Goal: Contribute content: Add original content to the website for others to see

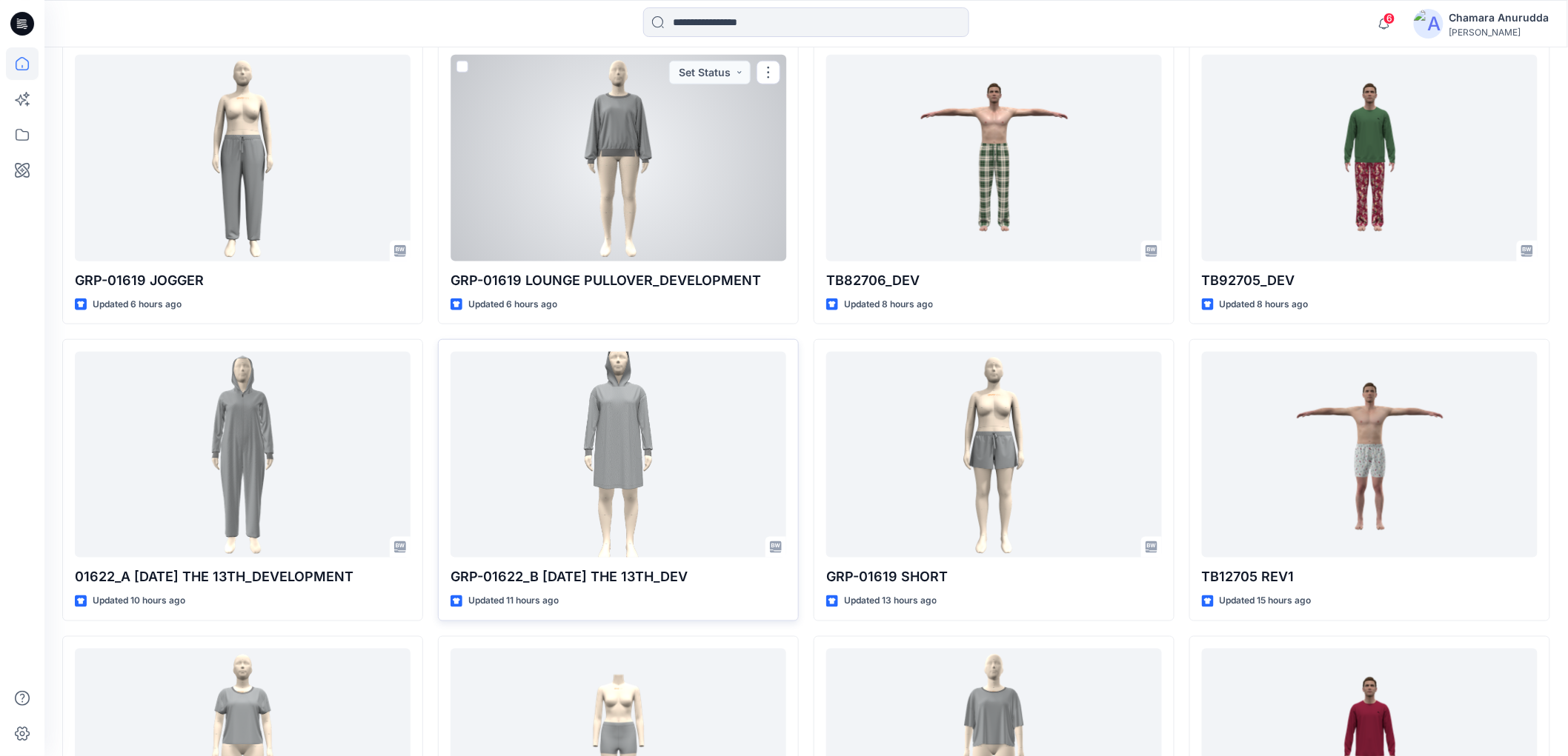
scroll to position [575, 0]
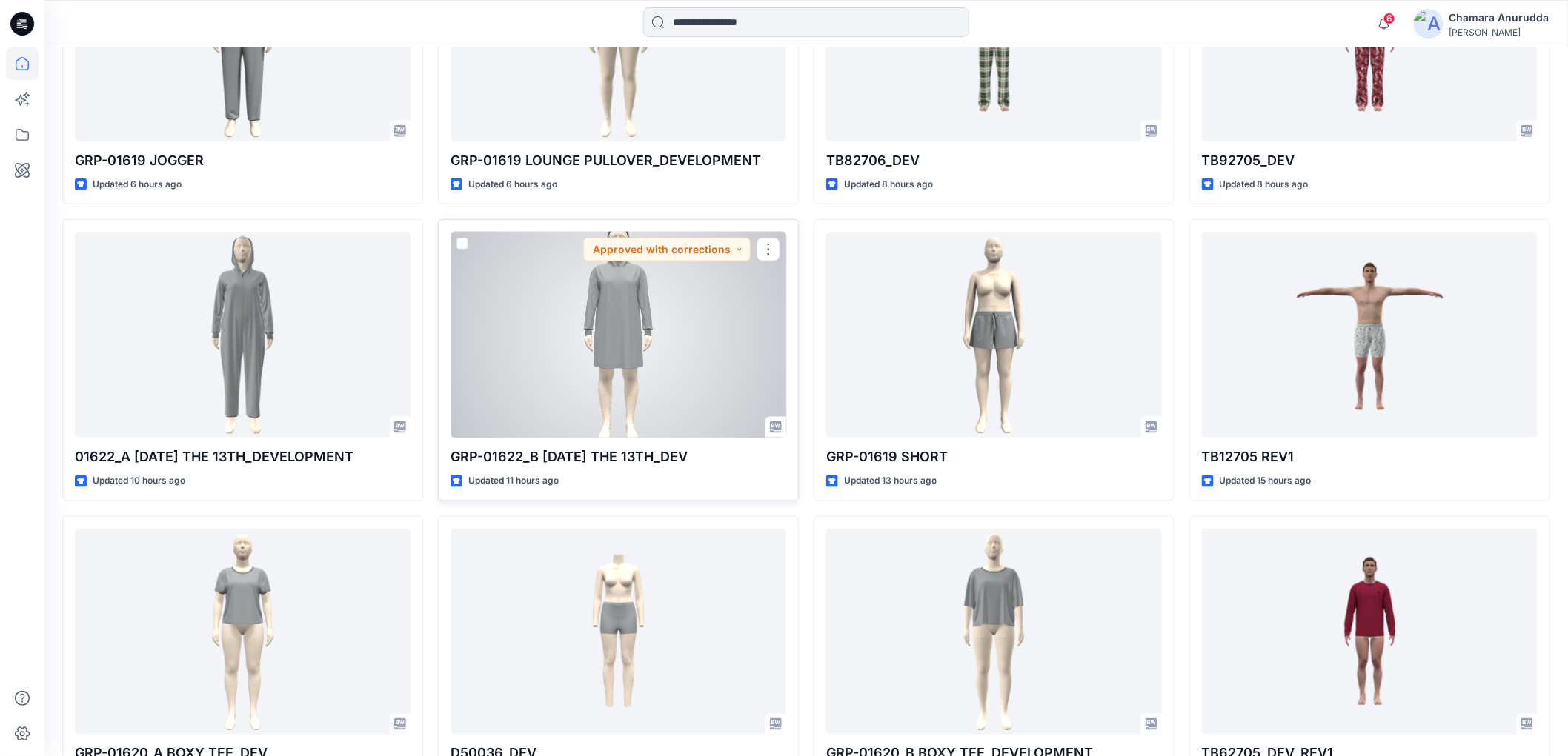
click at [633, 312] on div at bounding box center [618, 335] width 336 height 206
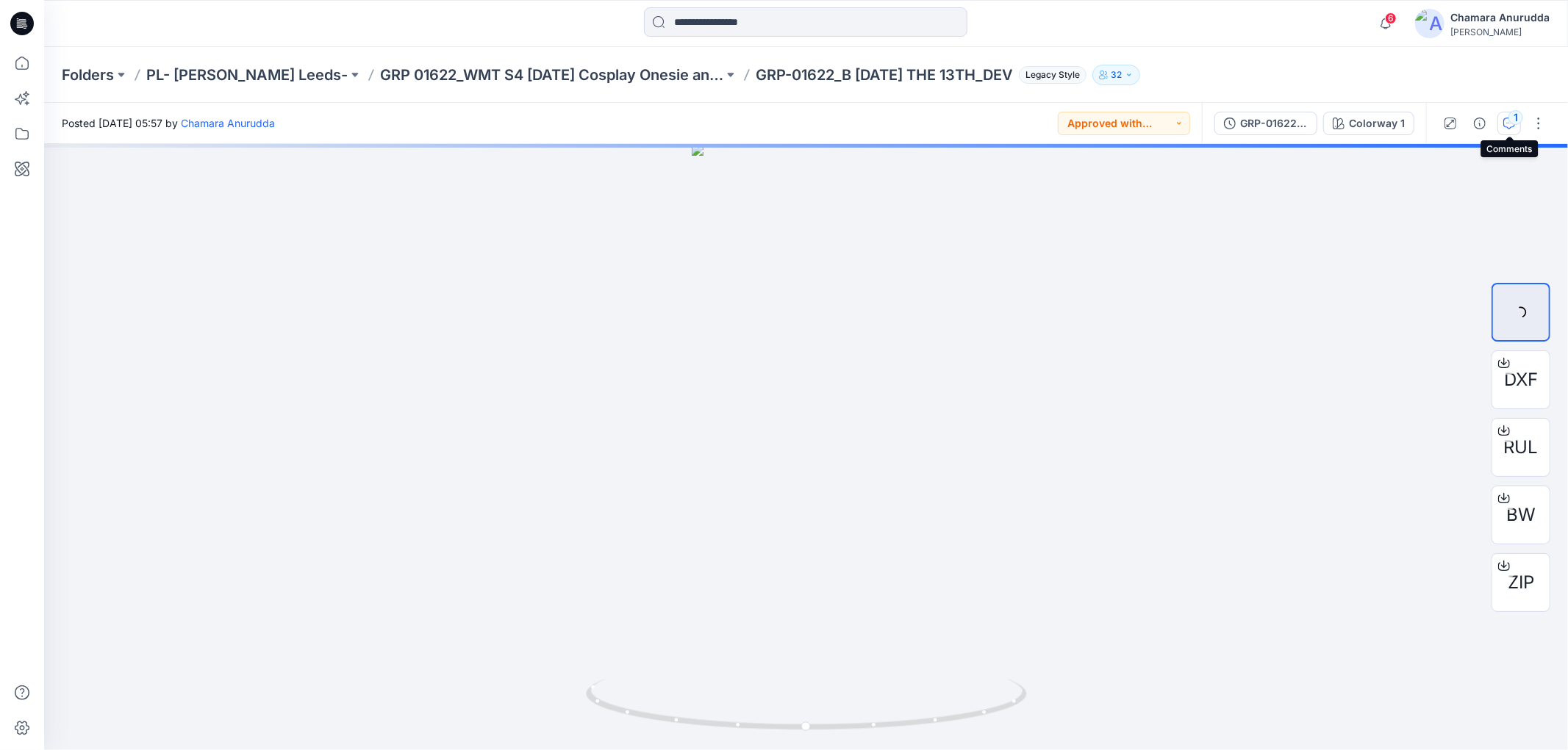
click at [1507, 127] on icon "button" at bounding box center [1509, 123] width 12 height 12
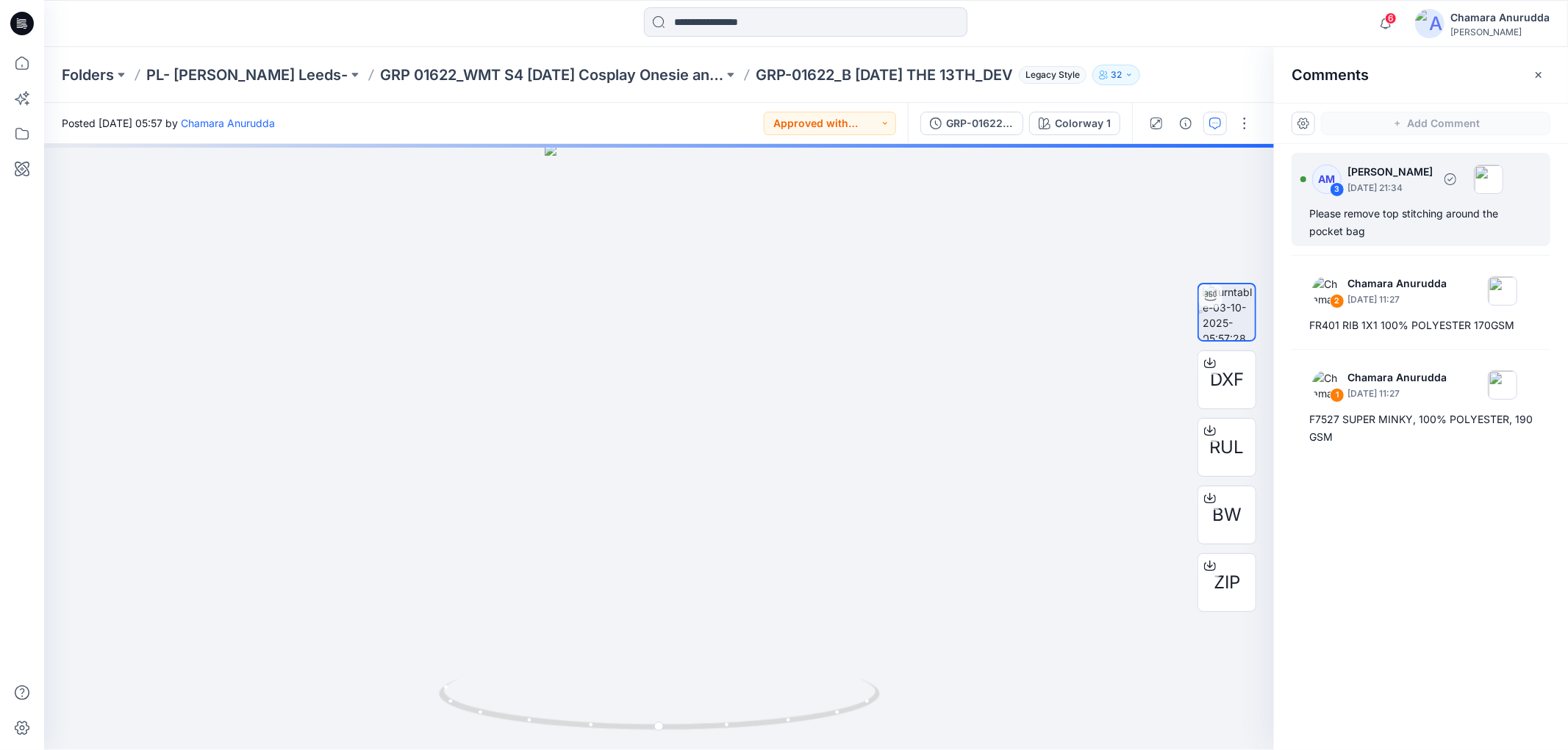
click at [1402, 235] on div "Please remove top stitching around the pocket bag" at bounding box center [1421, 223] width 223 height 35
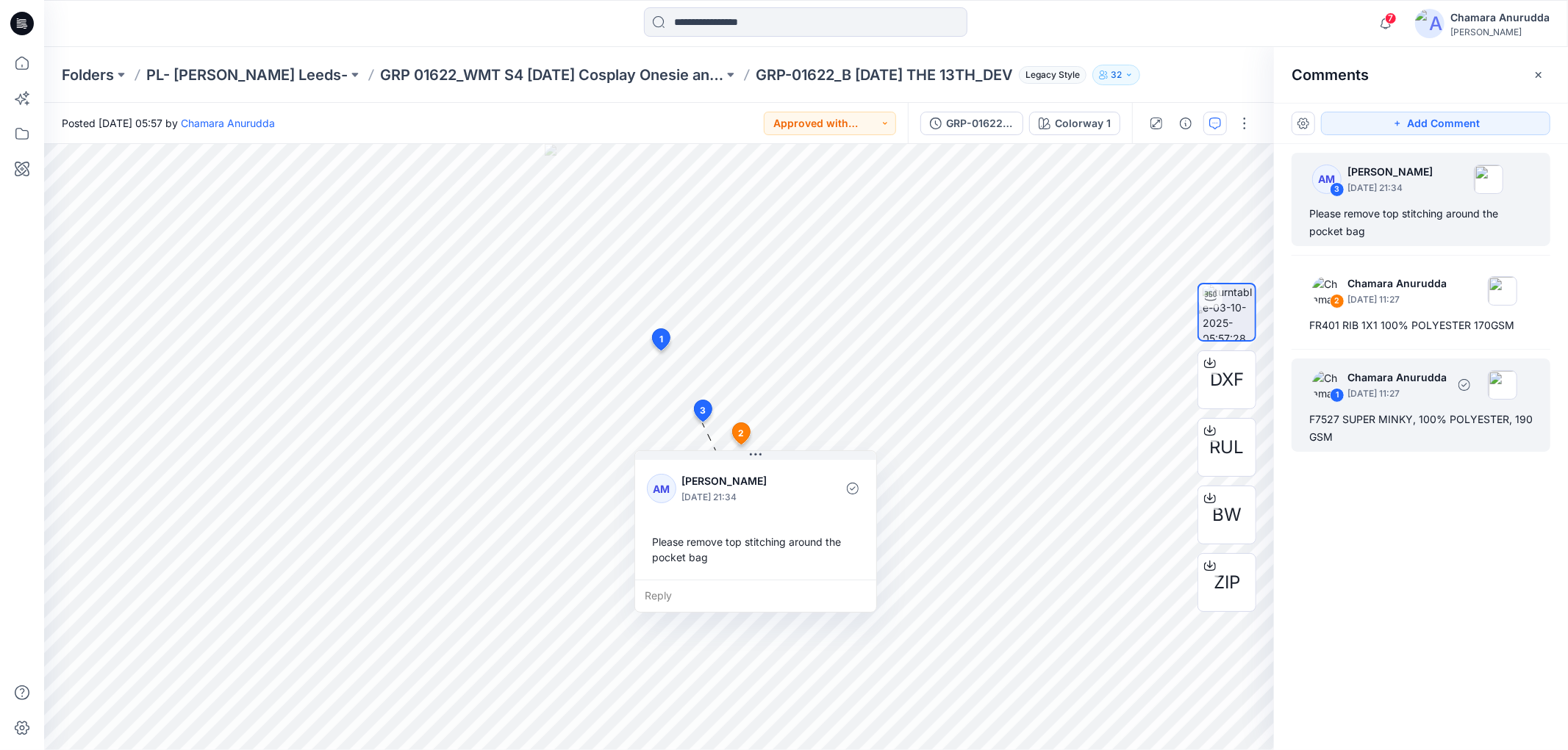
click at [1335, 431] on div "F7527 SUPER MINKY, 100% POLYESTER, 190 GSM" at bounding box center [1421, 428] width 223 height 35
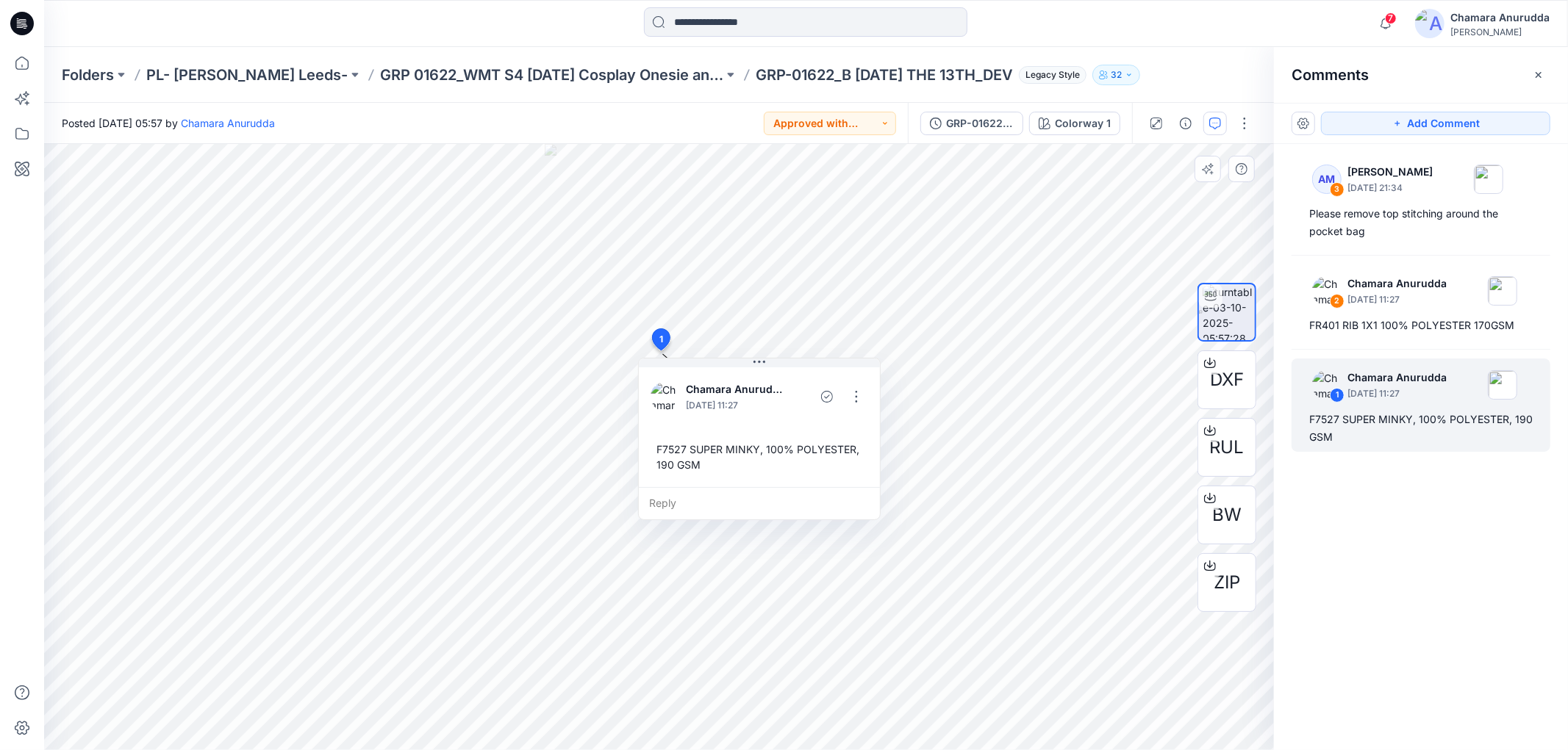
click at [660, 449] on div "F7527 SUPER MINKY, 100% POLYESTER, 190 GSM" at bounding box center [759, 457] width 217 height 43
drag, startPoint x: 664, startPoint y: 452, endPoint x: 693, endPoint y: 464, distance: 31.4
click at [693, 464] on div "F7527 SUPER MINKY, 100% POLYESTER, 190 GSM" at bounding box center [759, 457] width 217 height 43
copy div "F7527 SUPER MINKY, 100% POLYESTER, 190 GSM"
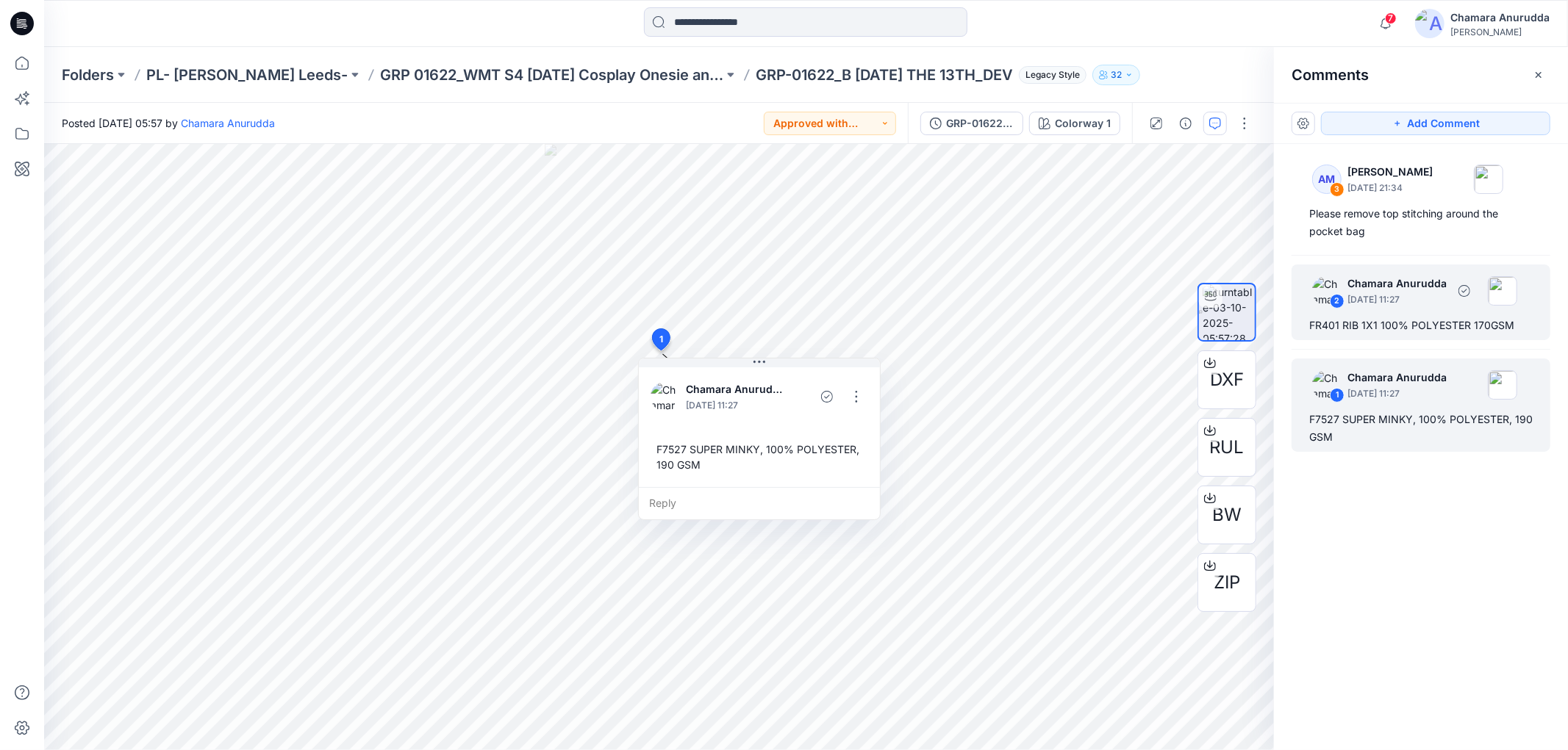
click at [1383, 316] on div "2 Chamara Anurudda October 03, 2025 11:27 FR401 RIB 1X1 100% POLYESTER 170GSM" at bounding box center [1421, 302] width 259 height 76
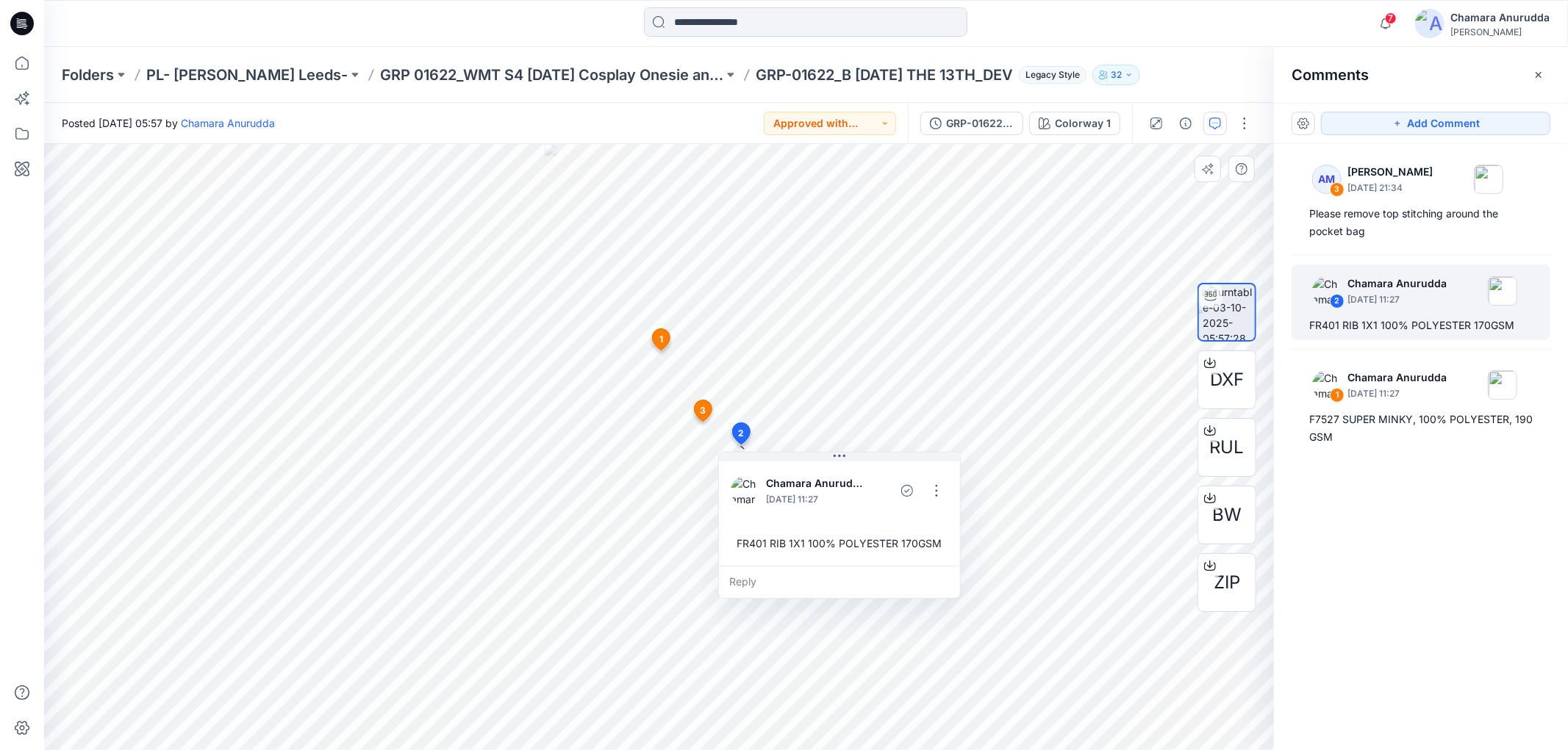
click at [740, 542] on div "FR401 RIB 1X1 100% POLYESTER 170GSM" at bounding box center [839, 543] width 217 height 27
drag, startPoint x: 740, startPoint y: 542, endPoint x: 940, endPoint y: 546, distance: 200.0
click at [940, 546] on div "FR401 RIB 1X1 100% POLYESTER 170GSM" at bounding box center [839, 543] width 217 height 27
copy div "FR401 RIB 1X1 100% POLYESTER 170GSM Reply 3 AM Alexandra Medina October 03, 202…"
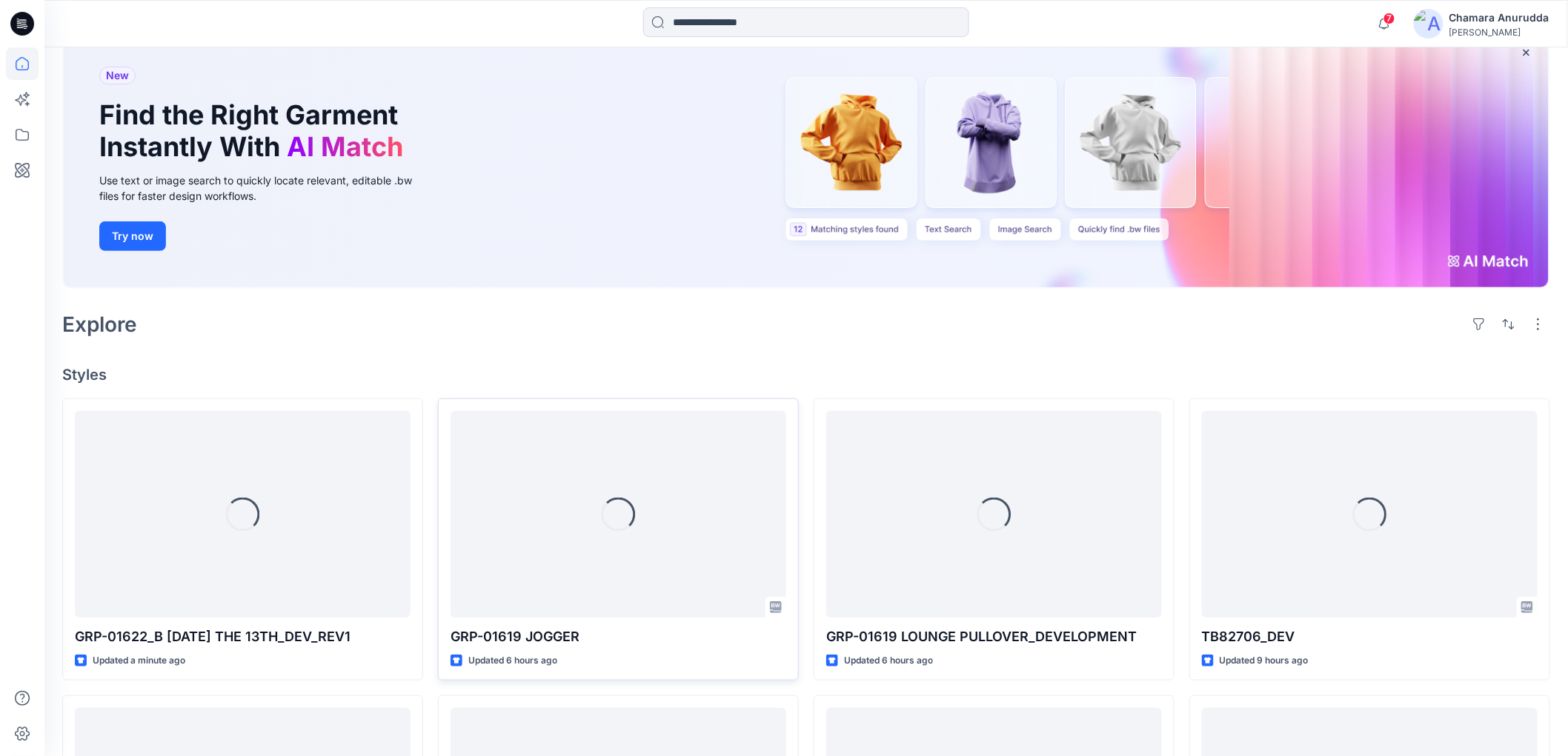
scroll to position [411, 0]
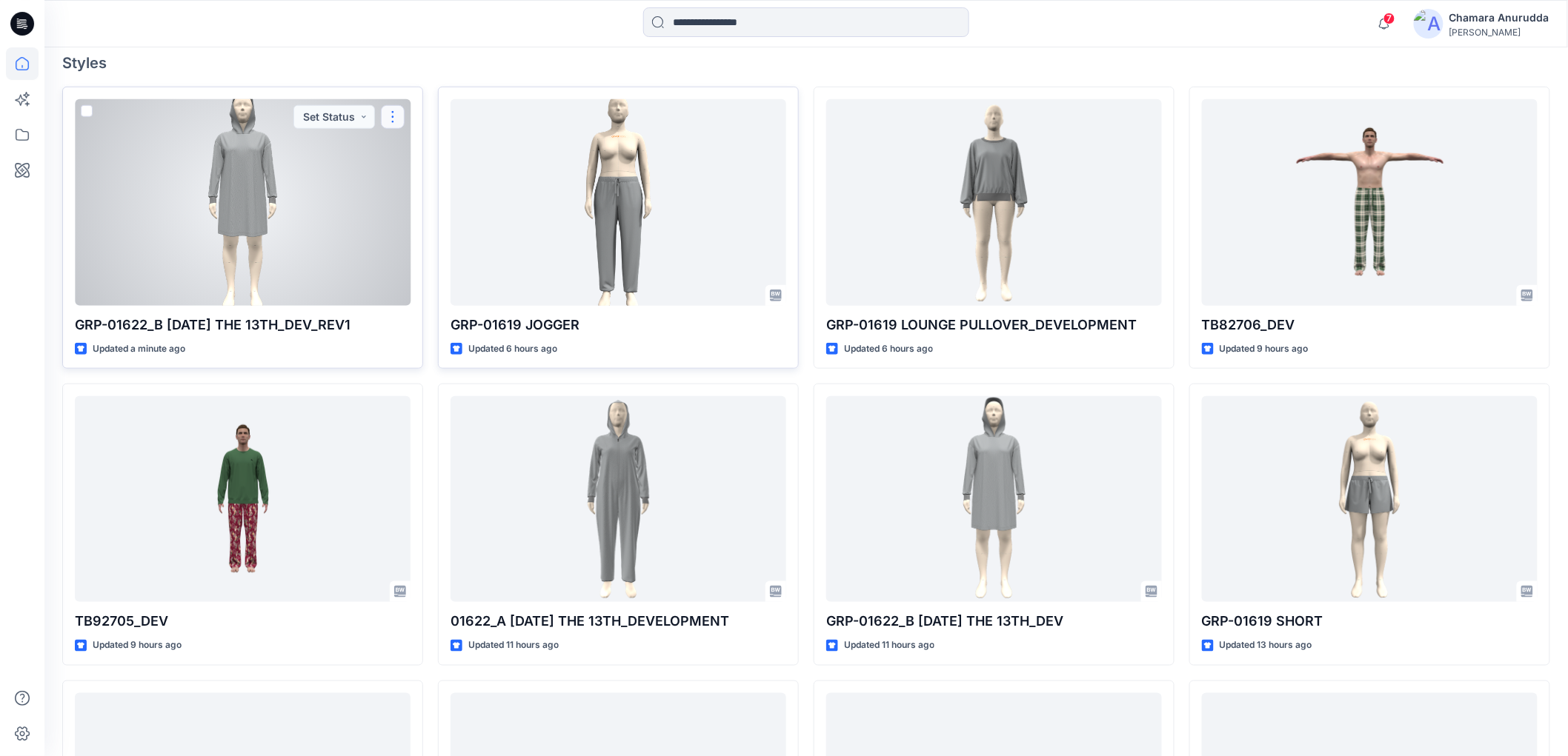
click at [400, 111] on button "button" at bounding box center [392, 117] width 24 height 24
click at [406, 138] on button "Edit" at bounding box center [464, 151] width 160 height 27
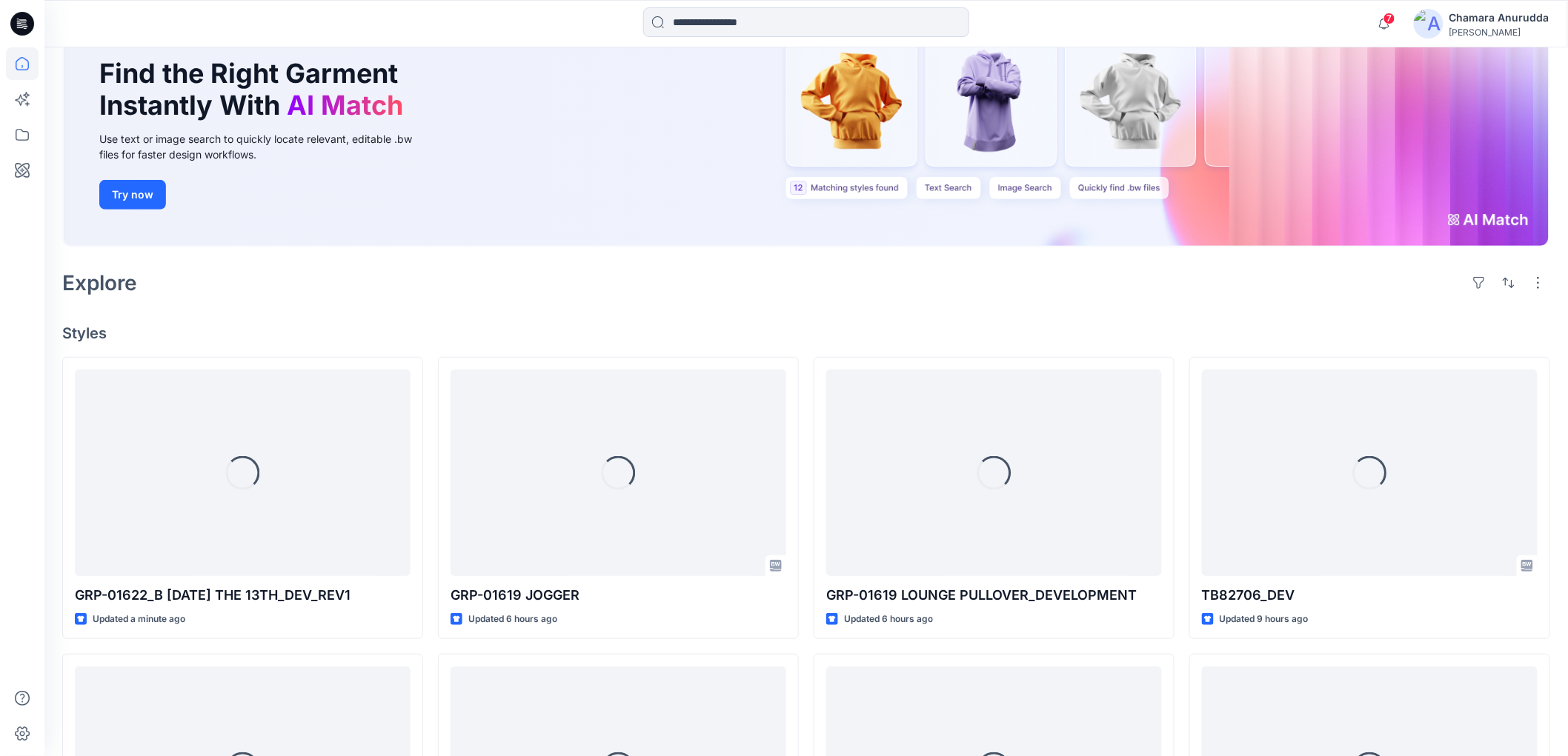
scroll to position [329, 0]
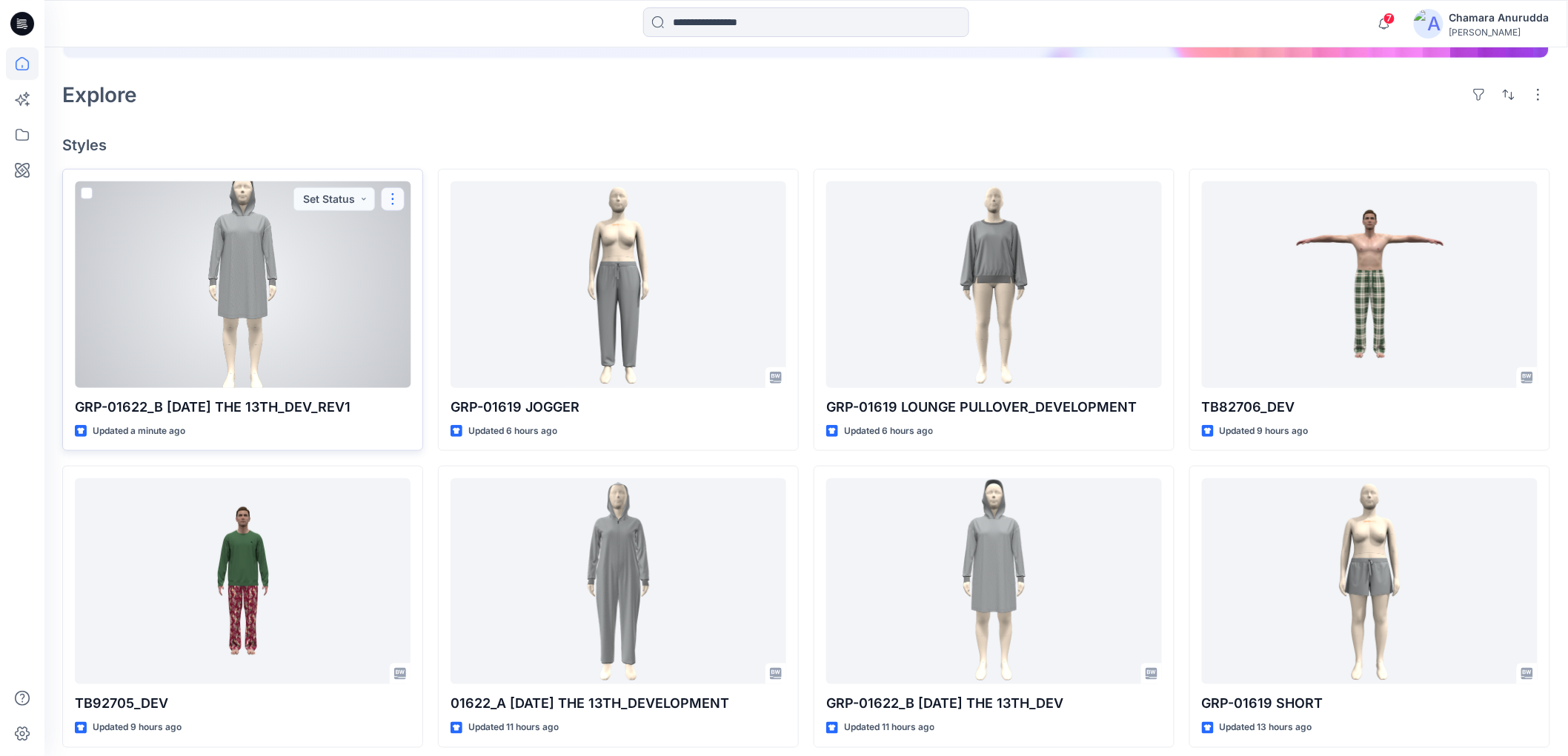
click at [388, 193] on button "button" at bounding box center [392, 198] width 24 height 24
click at [432, 269] on link "Comment" at bounding box center [464, 260] width 160 height 27
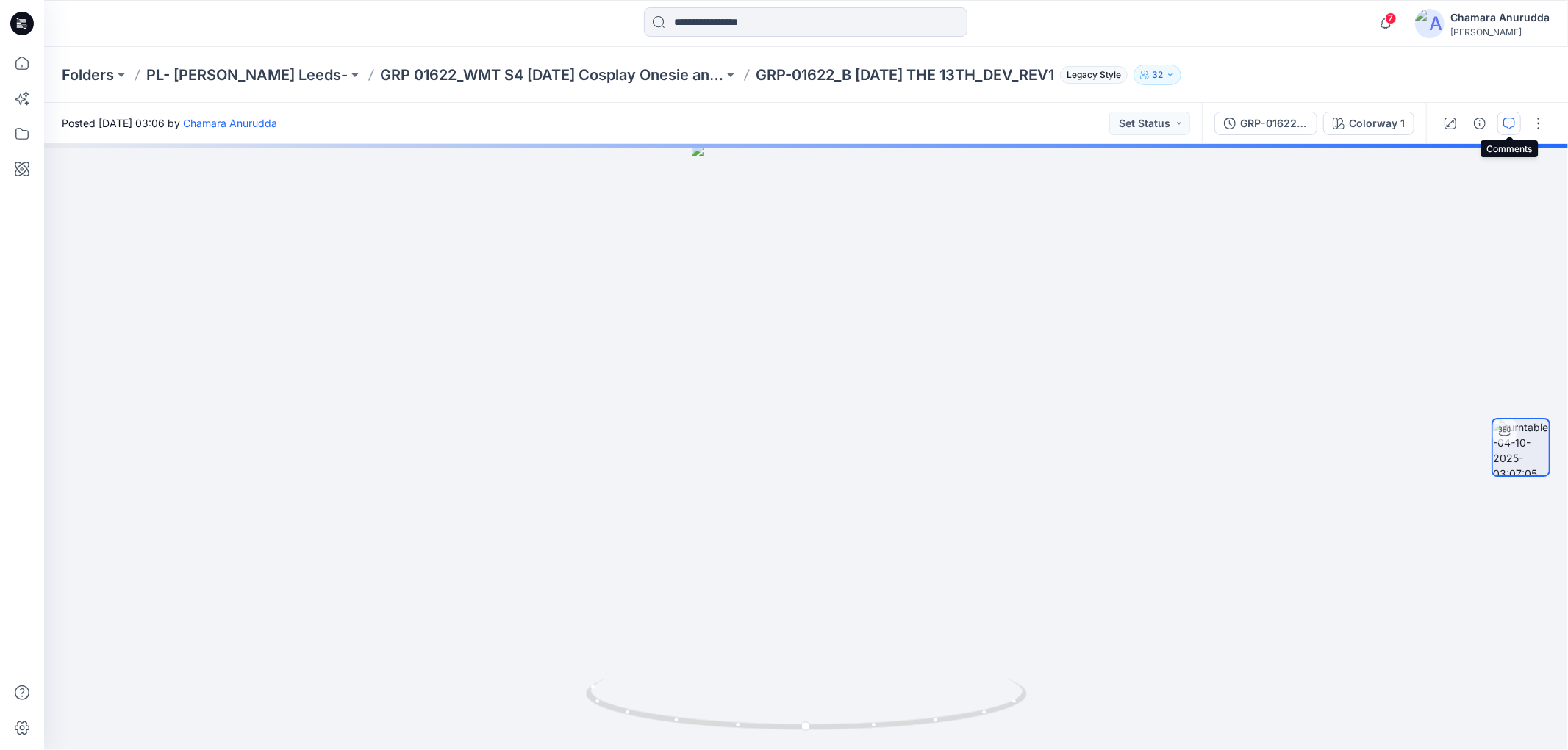
click at [1505, 121] on icon "button" at bounding box center [1509, 123] width 12 height 12
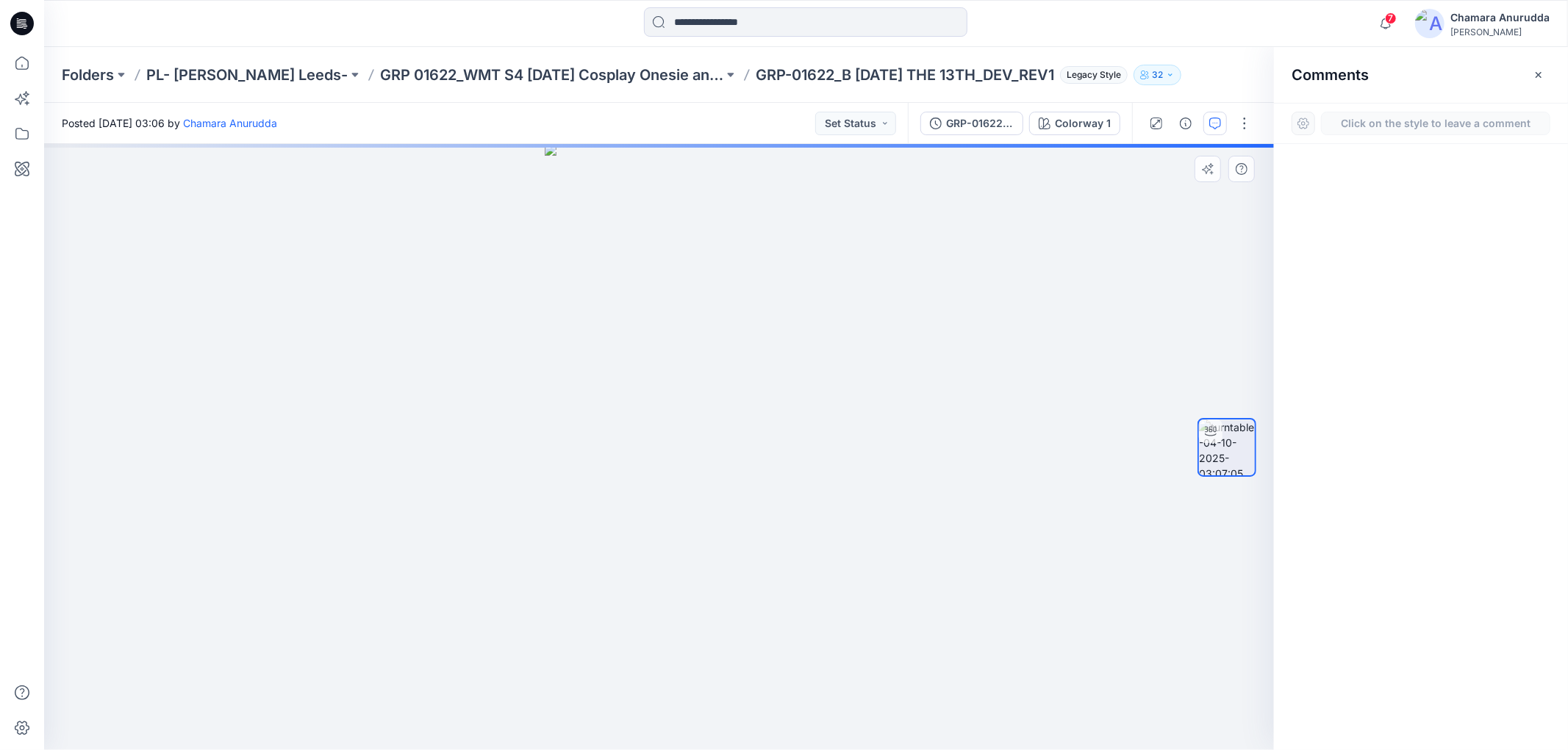
click at [675, 341] on div "1" at bounding box center [659, 447] width 1230 height 606
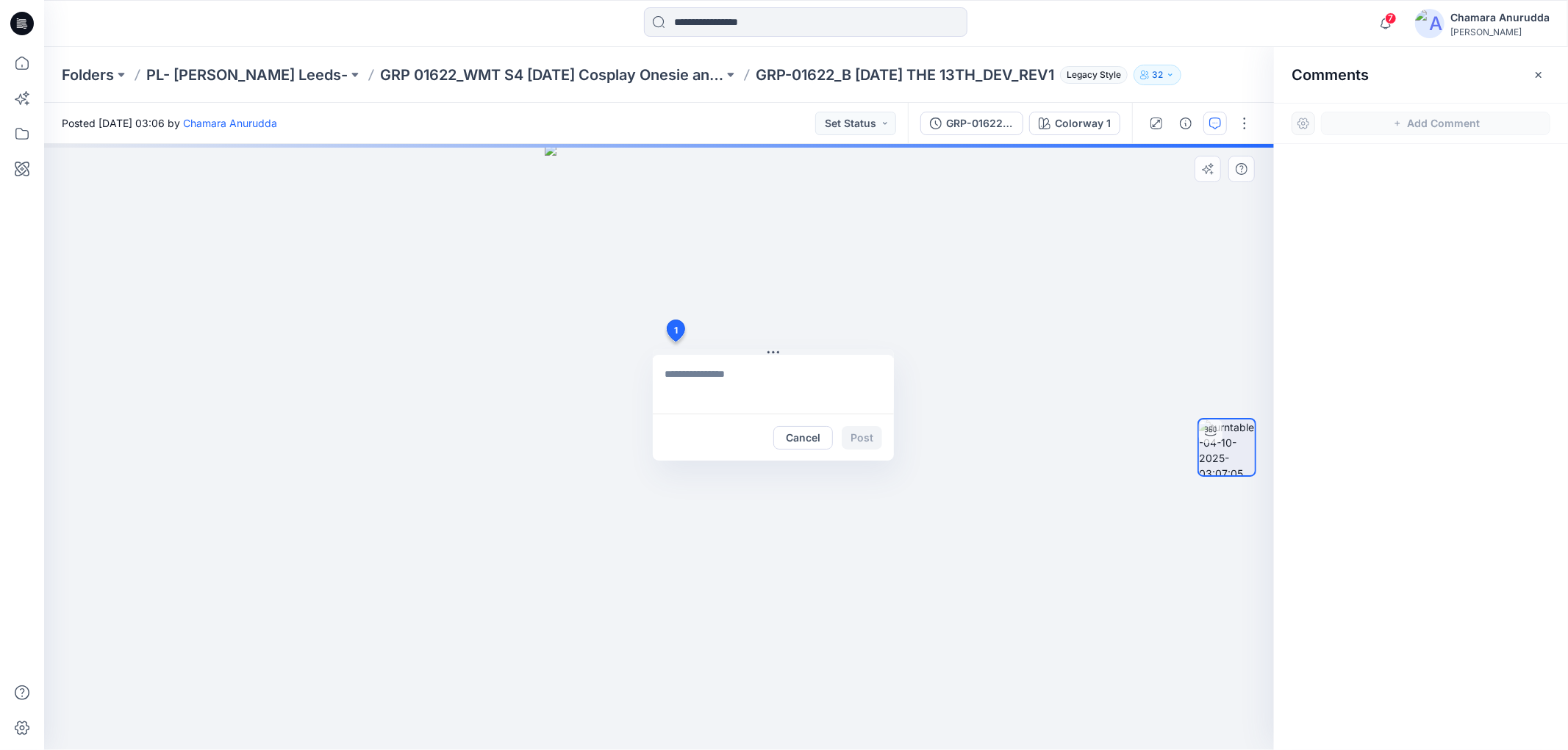
type textarea "**********"
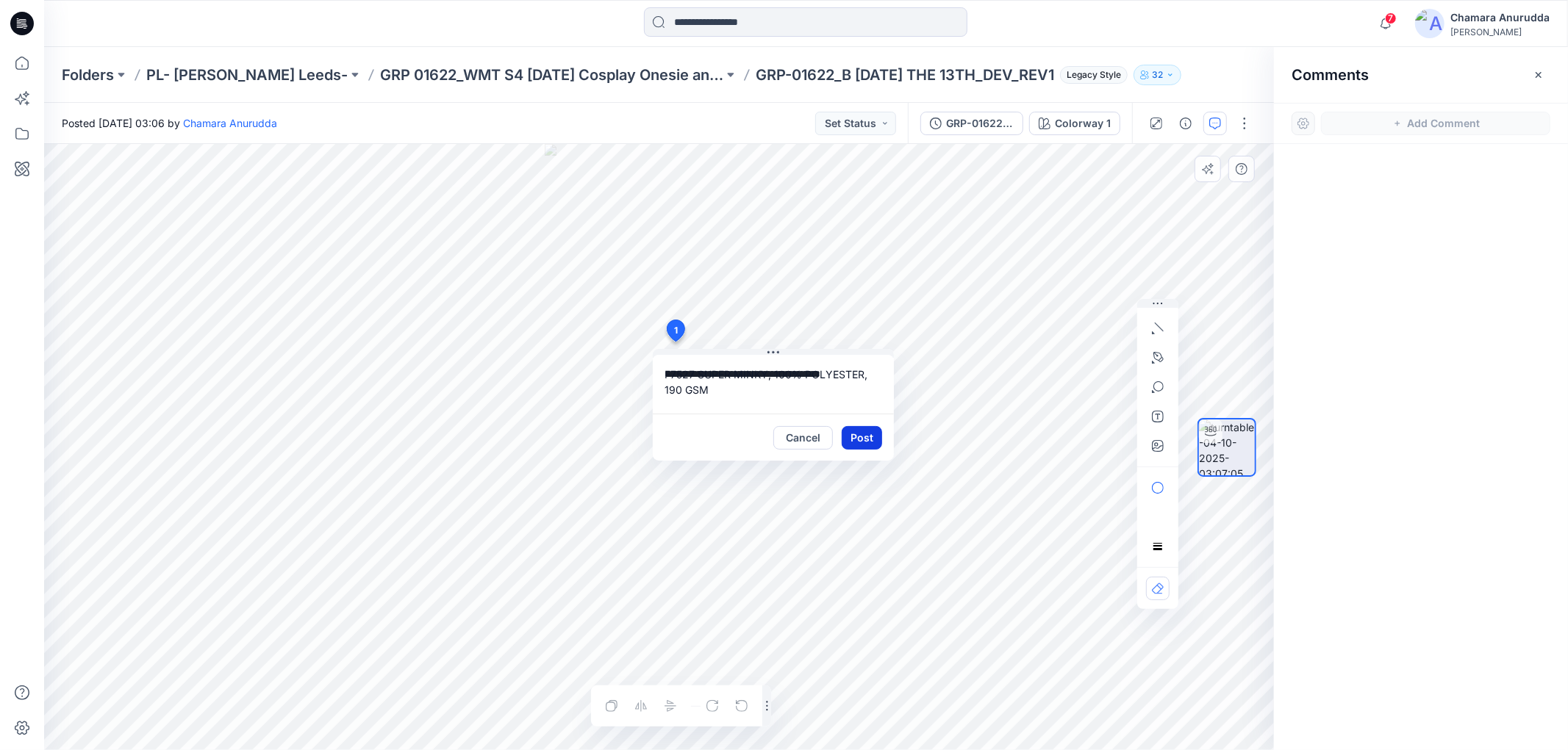
click at [862, 429] on button "Post" at bounding box center [861, 438] width 40 height 23
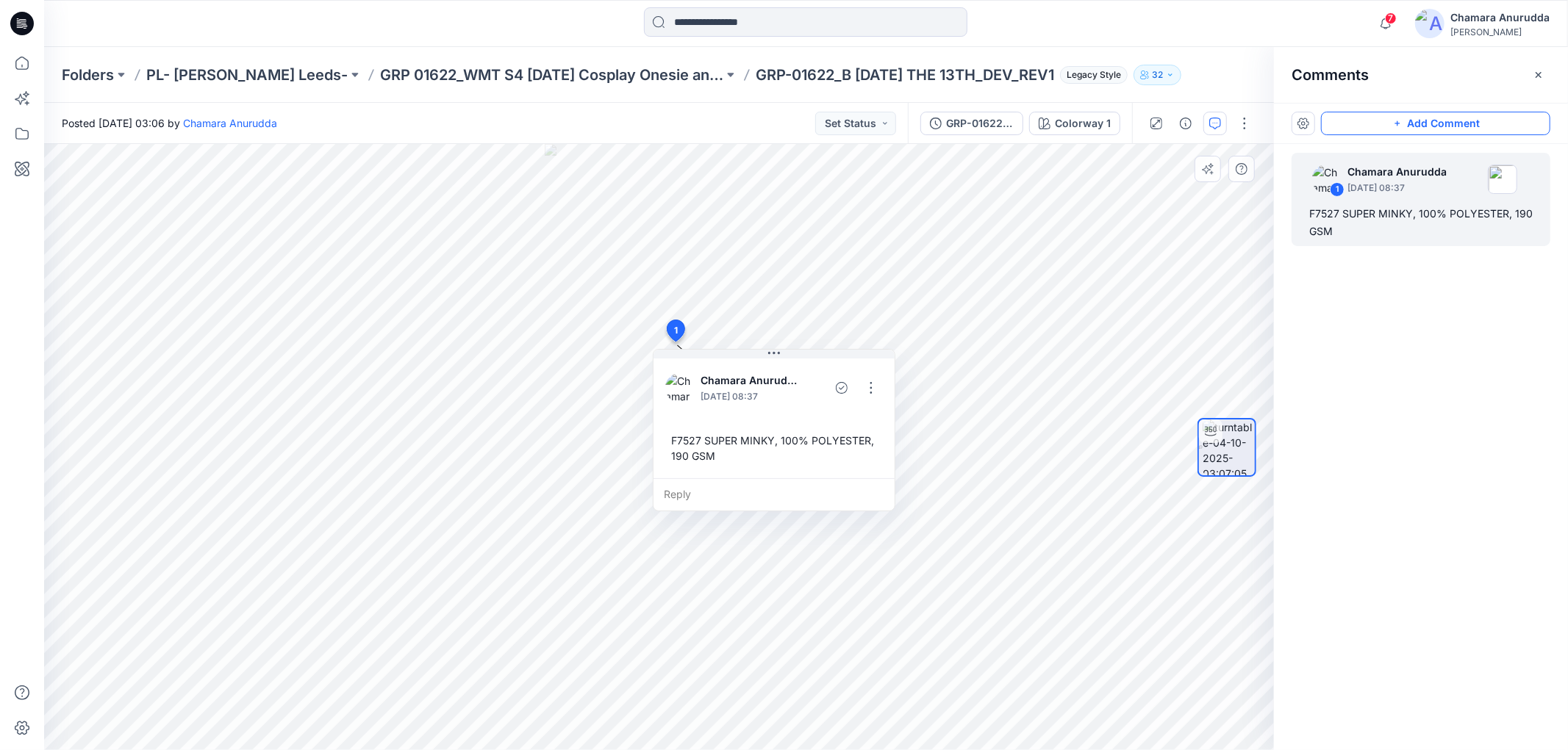
click at [1356, 126] on button "Add Comment" at bounding box center [1436, 123] width 230 height 23
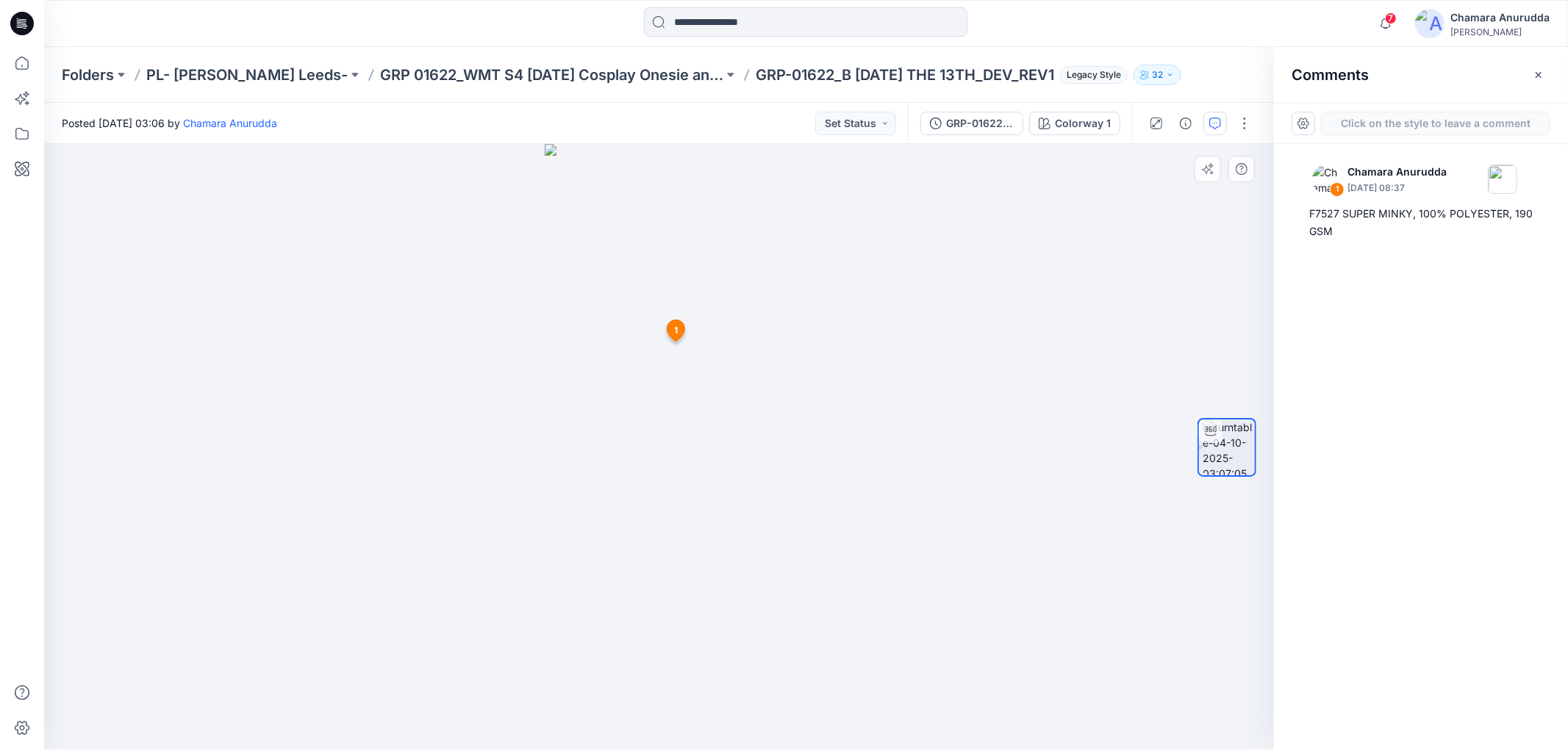
click at [743, 438] on div "2 1 Chamara Anurudda October 04, 2025 08:37 F7527 SUPER MINKY, 100% POLYESTER, …" at bounding box center [659, 447] width 1230 height 606
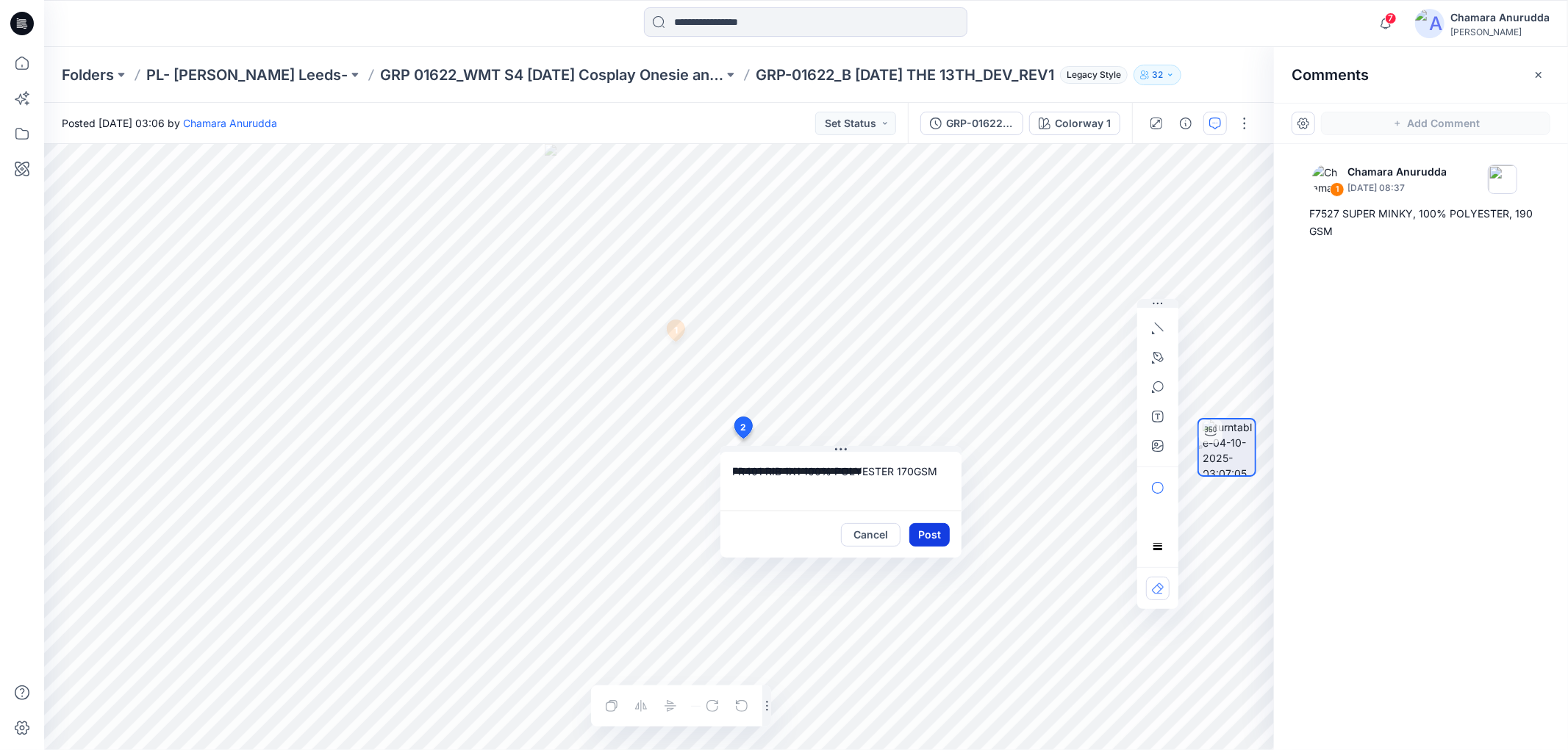
type textarea "**********"
click at [940, 534] on button "Post" at bounding box center [930, 535] width 40 height 23
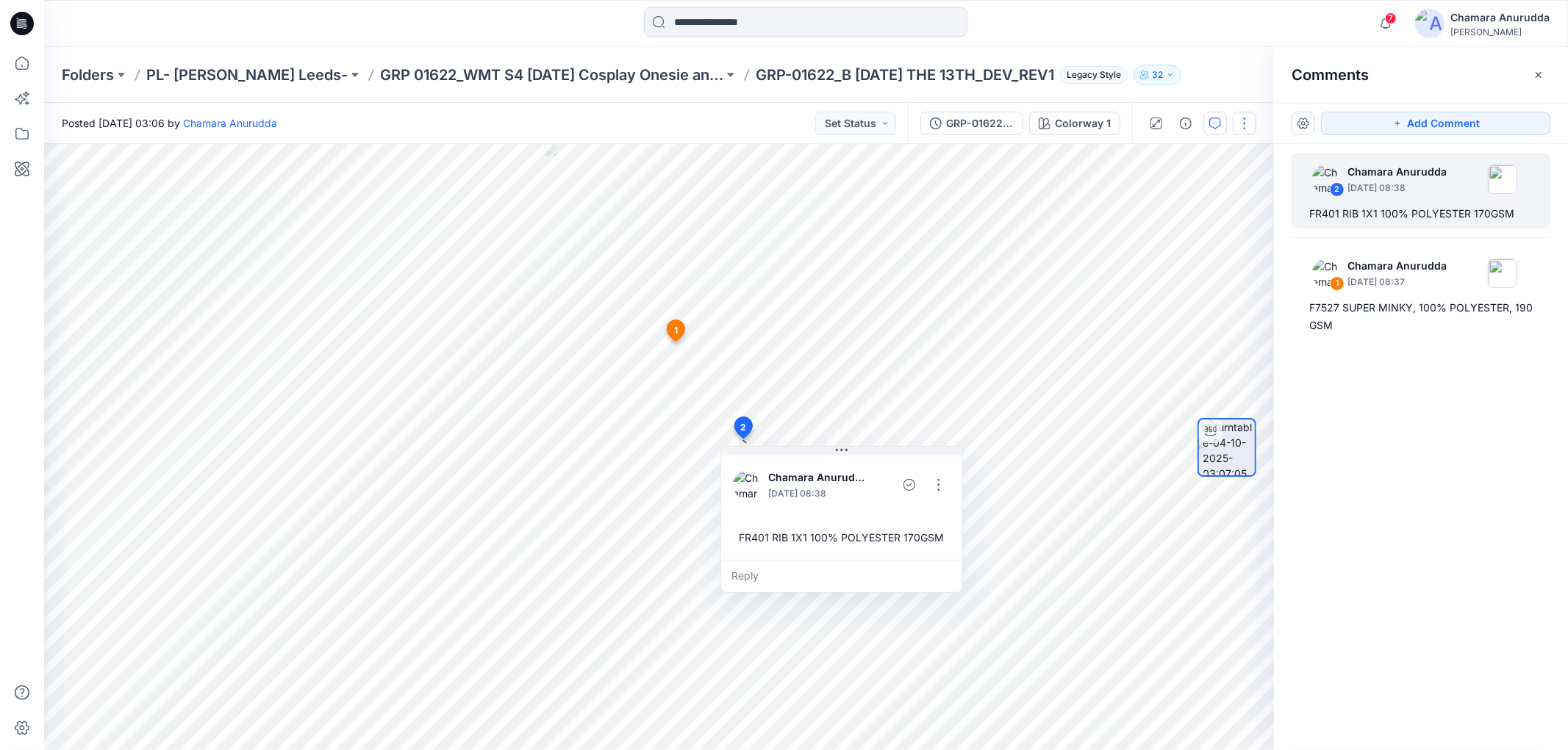
click at [1256, 119] on button "button" at bounding box center [1244, 123] width 23 height 23
click at [1197, 166] on button "Edit" at bounding box center [1183, 157] width 135 height 27
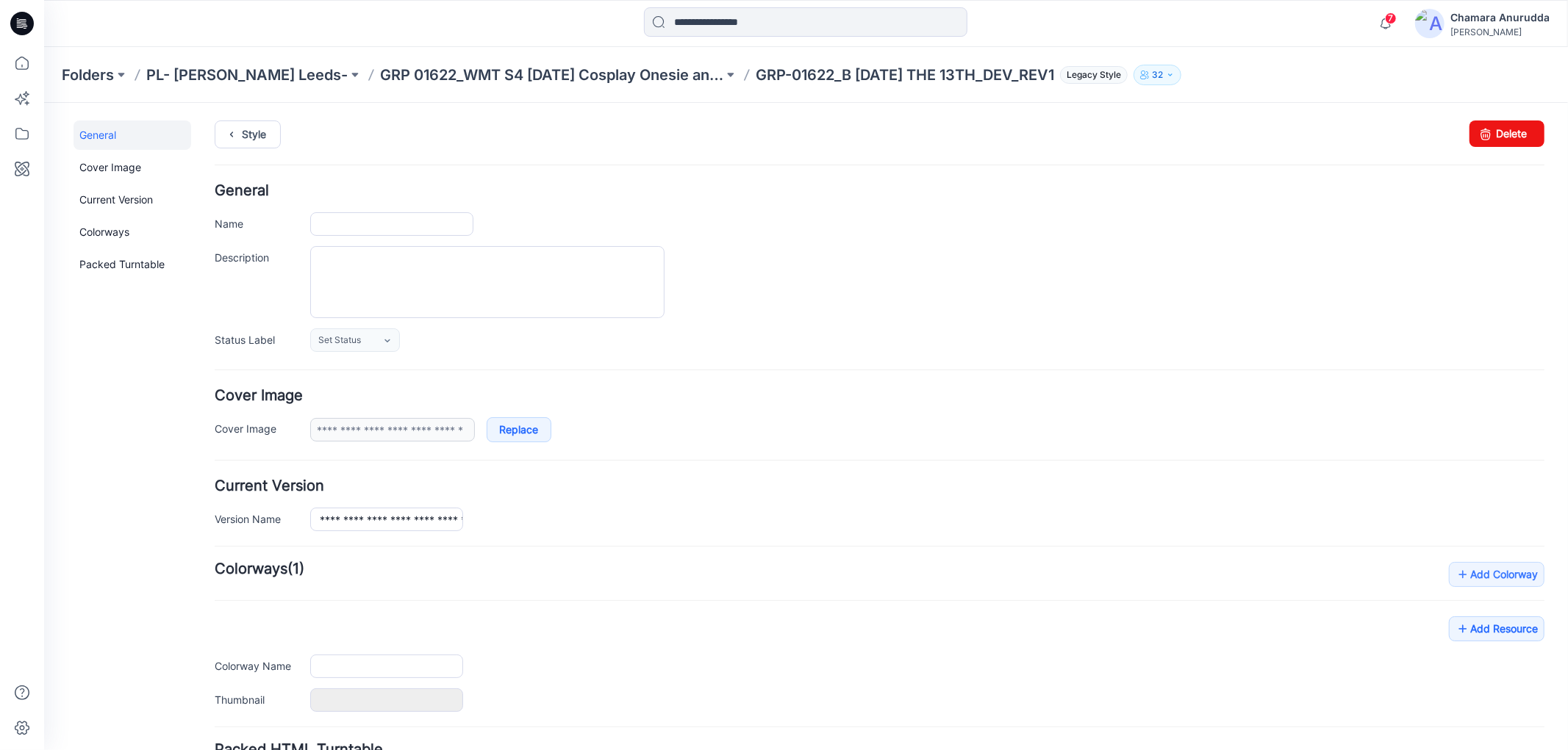
type input "**********"
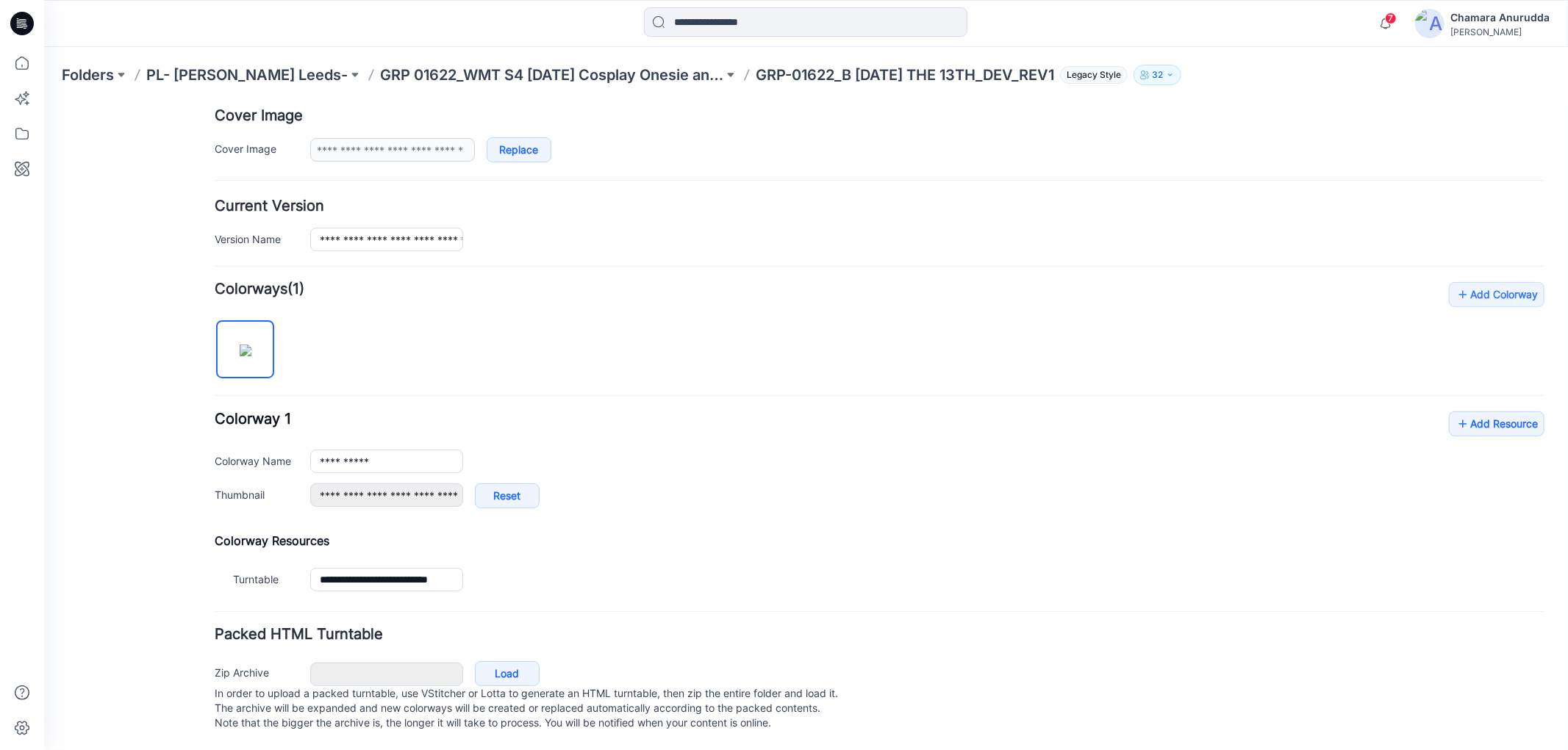
scroll to position [297, 0]
click at [1463, 410] on link "Add Resource" at bounding box center [1496, 423] width 95 height 25
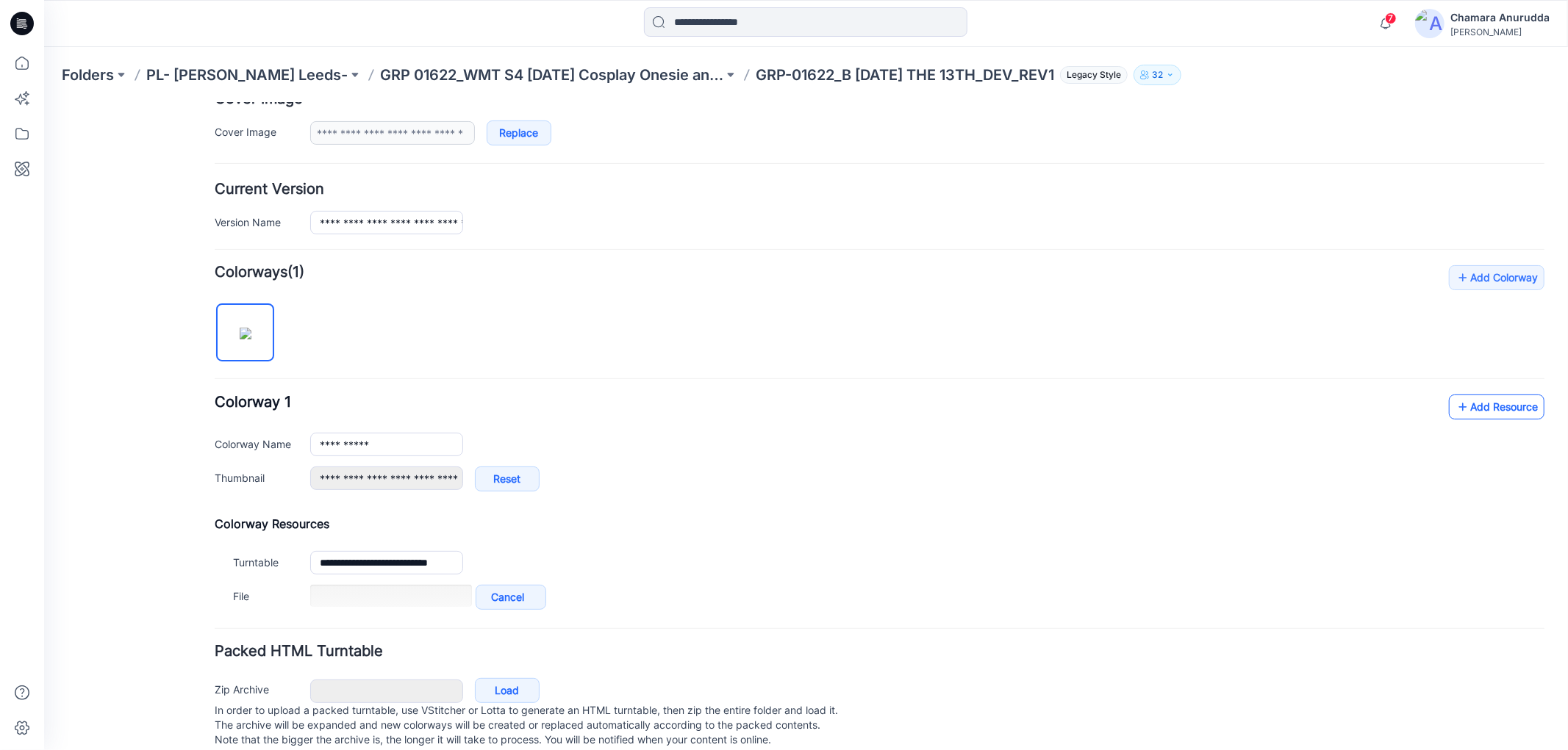
click at [1524, 411] on link "Add Resource" at bounding box center [1496, 406] width 95 height 25
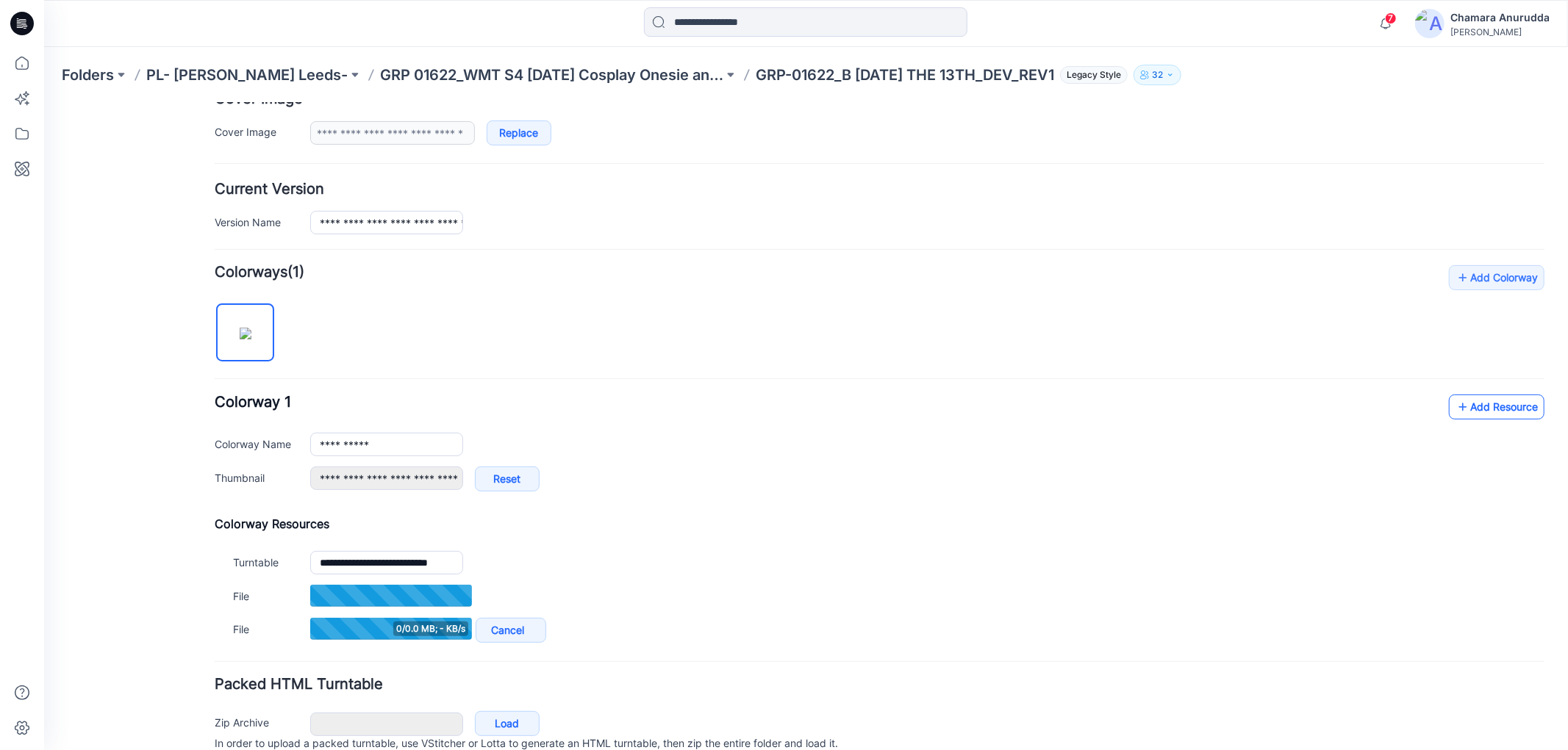
click at [1497, 402] on link "Add Resource" at bounding box center [1496, 406] width 95 height 25
click at [1467, 425] on div "**********" at bounding box center [878, 450] width 1330 height 112
click at [1466, 396] on link "Add Resource" at bounding box center [1496, 406] width 95 height 25
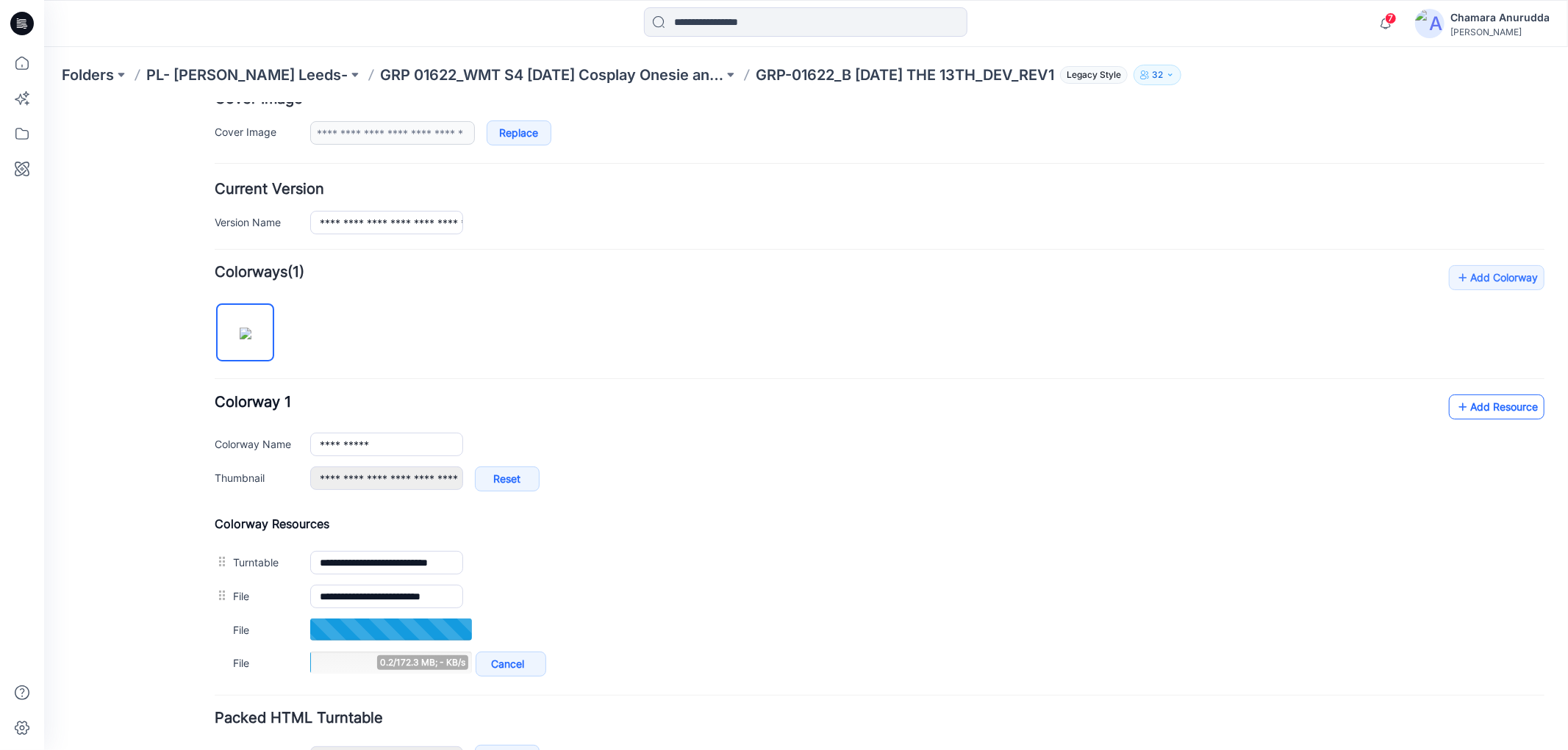
click at [1495, 407] on link "Add Resource" at bounding box center [1496, 406] width 95 height 25
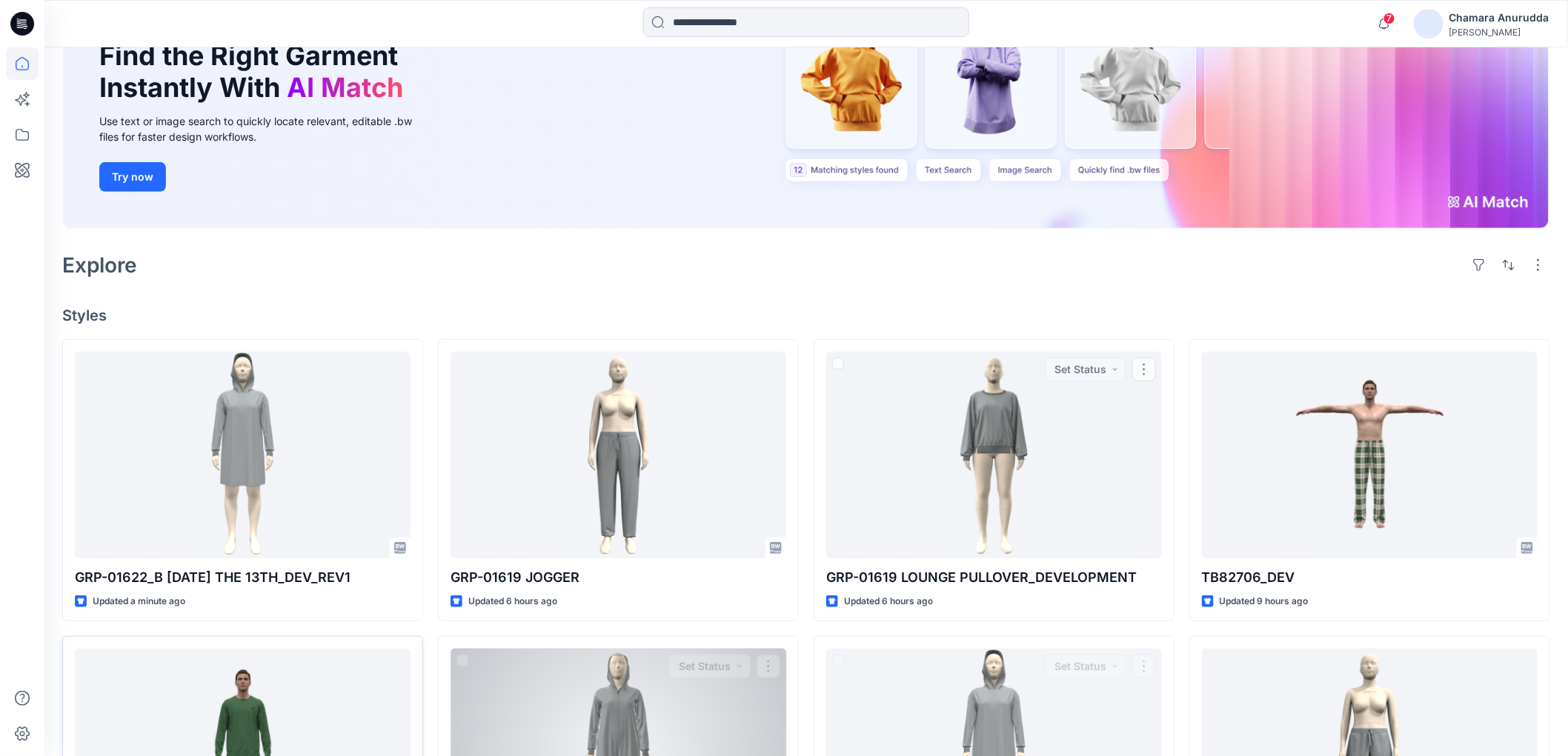
scroll to position [411, 0]
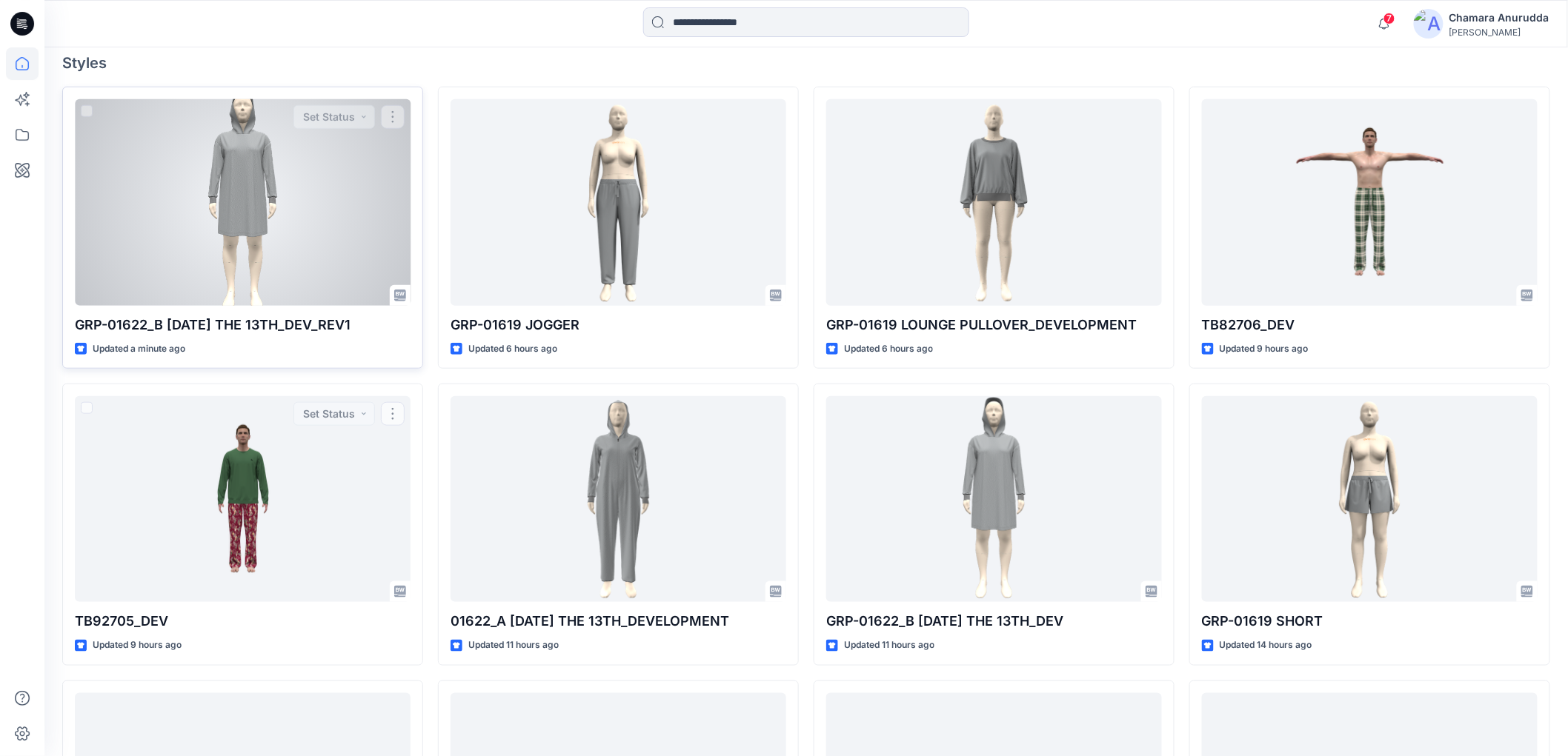
click at [165, 201] on div at bounding box center [243, 202] width 336 height 206
